Goal: Task Accomplishment & Management: Use online tool/utility

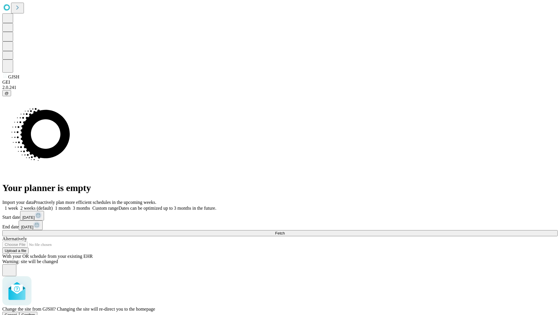
click at [35, 313] on span "Confirm" at bounding box center [29, 315] width 14 height 4
click at [18, 206] on label "1 week" at bounding box center [10, 208] width 16 height 5
click at [285, 231] on span "Fetch" at bounding box center [280, 233] width 10 height 4
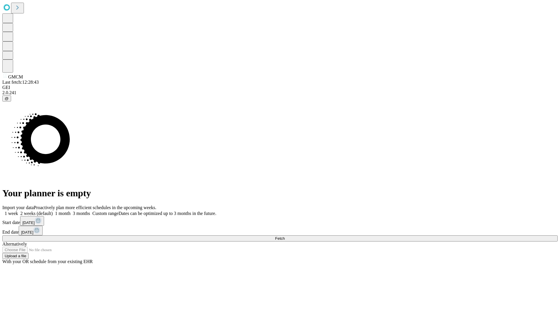
click at [18, 211] on label "1 week" at bounding box center [10, 213] width 16 height 5
click at [285, 236] on span "Fetch" at bounding box center [280, 238] width 10 height 4
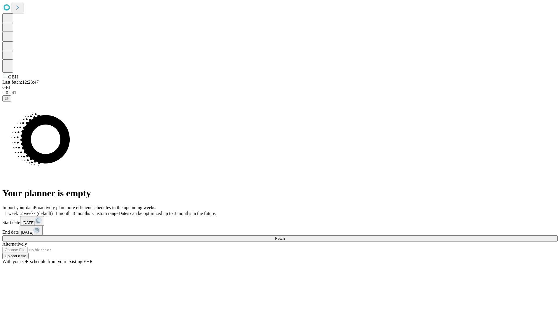
click at [18, 211] on label "1 week" at bounding box center [10, 213] width 16 height 5
click at [285, 236] on span "Fetch" at bounding box center [280, 238] width 10 height 4
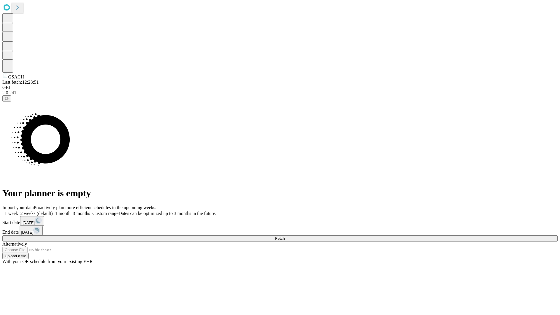
click at [18, 211] on label "1 week" at bounding box center [10, 213] width 16 height 5
click at [285, 236] on span "Fetch" at bounding box center [280, 238] width 10 height 4
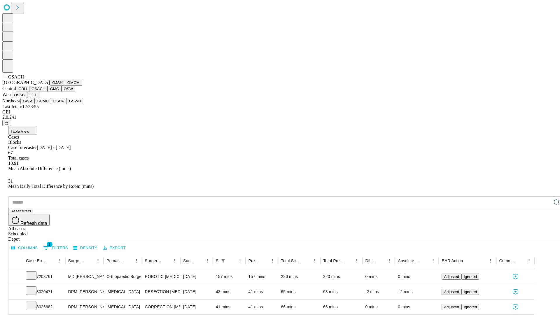
click at [48, 92] on button "GMC" at bounding box center [55, 89] width 14 height 6
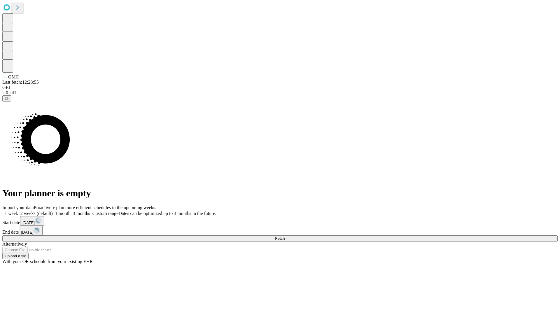
click at [18, 211] on label "1 week" at bounding box center [10, 213] width 16 height 5
click at [285, 236] on span "Fetch" at bounding box center [280, 238] width 10 height 4
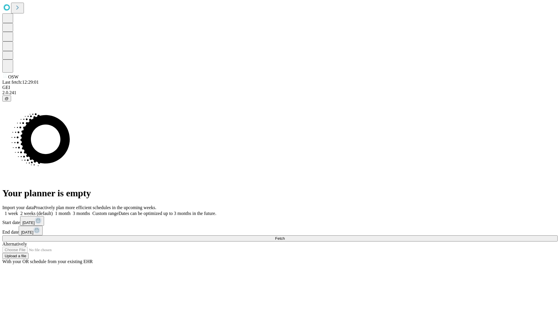
click at [18, 211] on label "1 week" at bounding box center [10, 213] width 16 height 5
click at [285, 236] on span "Fetch" at bounding box center [280, 238] width 10 height 4
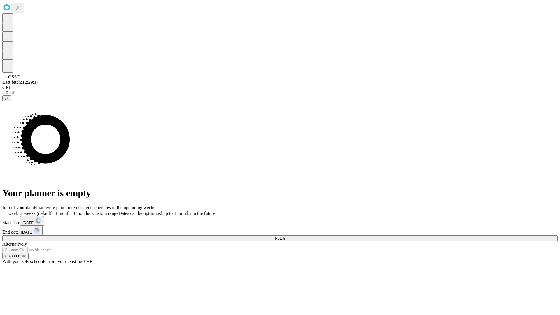
click at [18, 211] on label "1 week" at bounding box center [10, 213] width 16 height 5
click at [285, 236] on span "Fetch" at bounding box center [280, 238] width 10 height 4
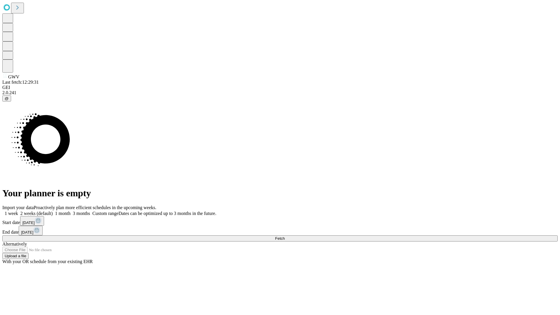
click at [18, 211] on label "1 week" at bounding box center [10, 213] width 16 height 5
click at [285, 236] on span "Fetch" at bounding box center [280, 238] width 10 height 4
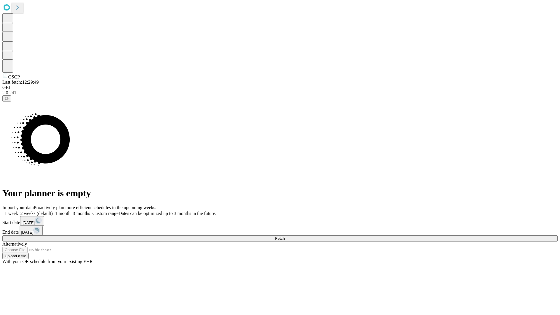
click at [285, 236] on span "Fetch" at bounding box center [280, 238] width 10 height 4
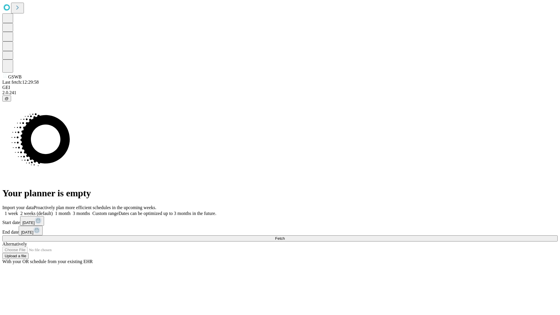
click at [18, 211] on label "1 week" at bounding box center [10, 213] width 16 height 5
click at [285, 236] on span "Fetch" at bounding box center [280, 238] width 10 height 4
